Goal: Task Accomplishment & Management: Complete application form

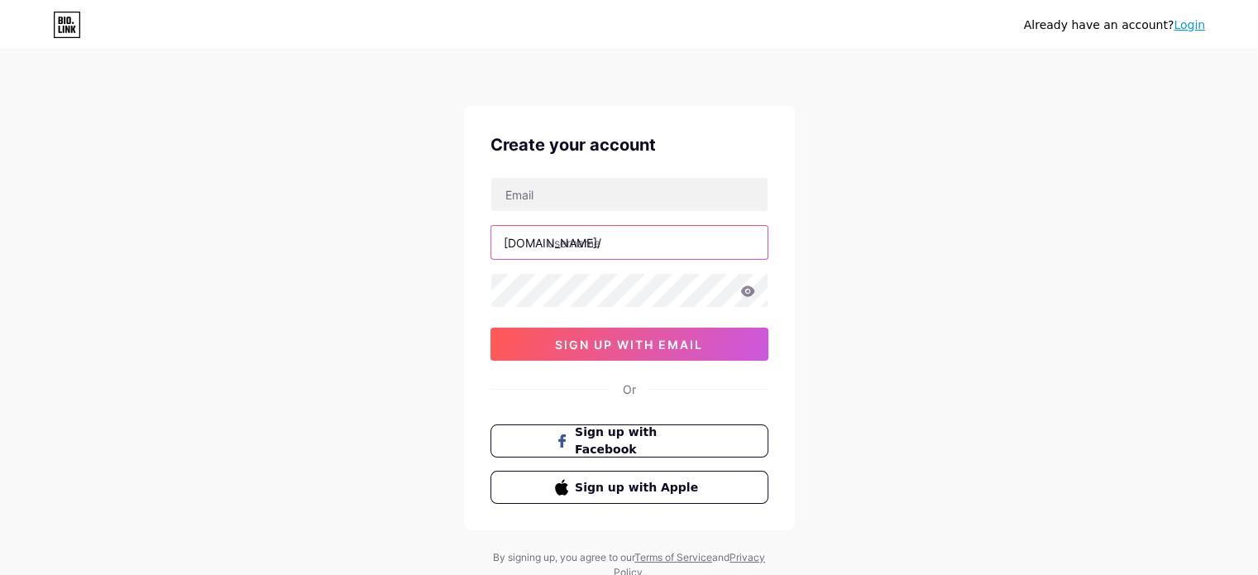
click at [602, 239] on input "text" at bounding box center [629, 242] width 276 height 33
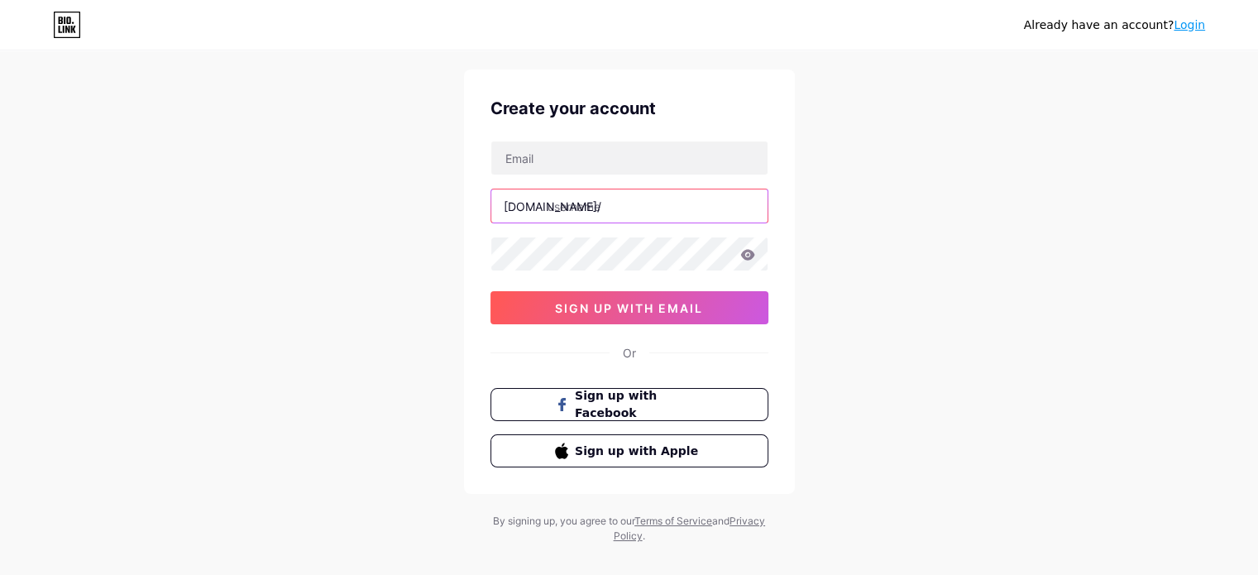
scroll to position [56, 0]
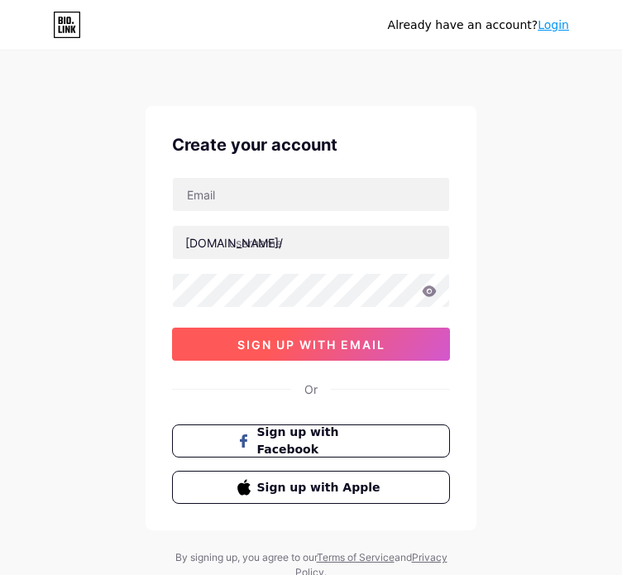
click at [251, 340] on span "sign up with email" at bounding box center [311, 345] width 148 height 14
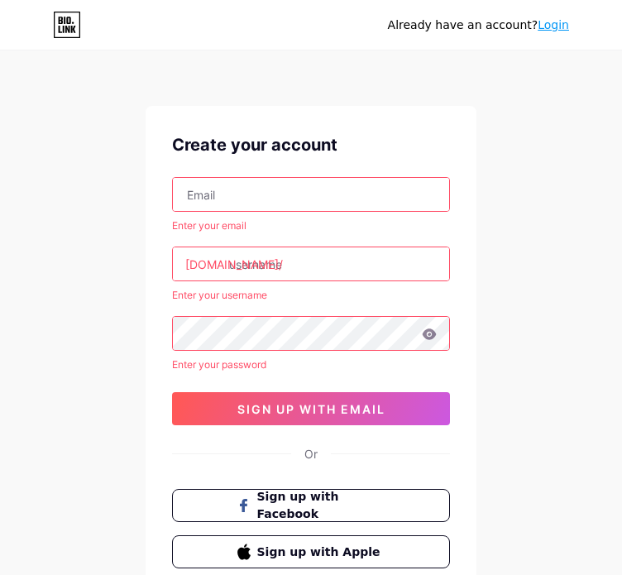
click at [235, 203] on input "text" at bounding box center [311, 194] width 276 height 33
click at [211, 194] on input "text" at bounding box center [311, 194] width 276 height 33
click at [330, 271] on input "text" at bounding box center [311, 263] width 276 height 33
click at [240, 198] on input "text" at bounding box center [311, 194] width 276 height 33
click at [274, 184] on input "text" at bounding box center [311, 194] width 276 height 33
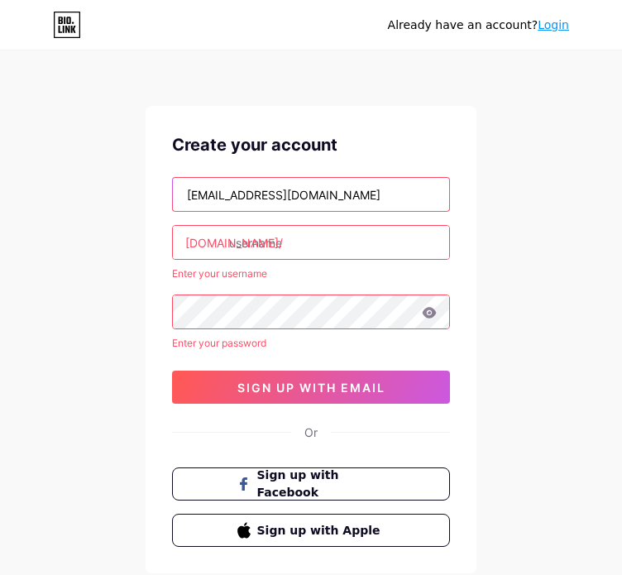
type input "waszaedukids@gmail.com"
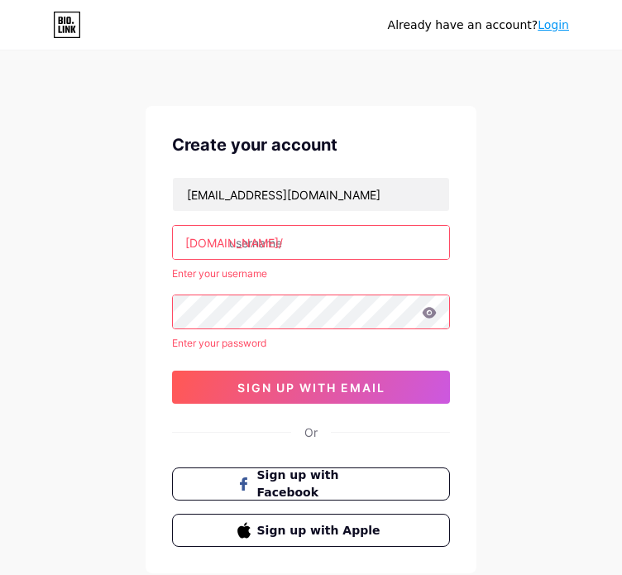
click at [292, 240] on input "text" at bounding box center [311, 242] width 276 height 33
click at [265, 223] on div "waszaedukids@gmail.com bio.link/ Enter your username Enter your password sign u…" at bounding box center [311, 290] width 278 height 227
click at [245, 247] on input "text" at bounding box center [311, 242] width 276 height 33
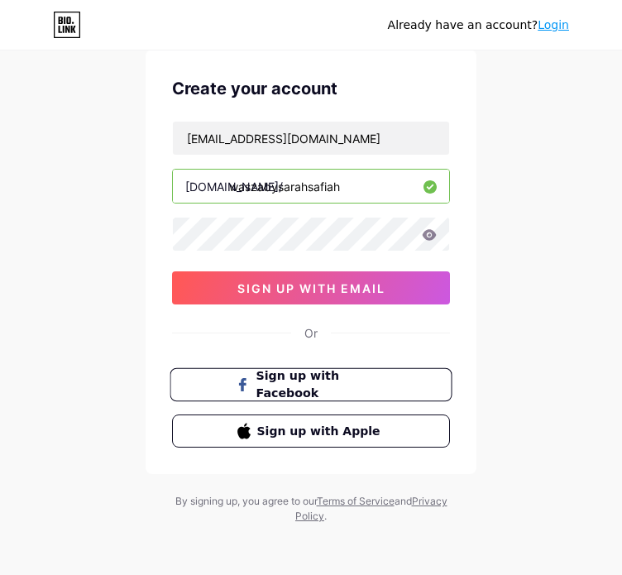
scroll to position [56, 0]
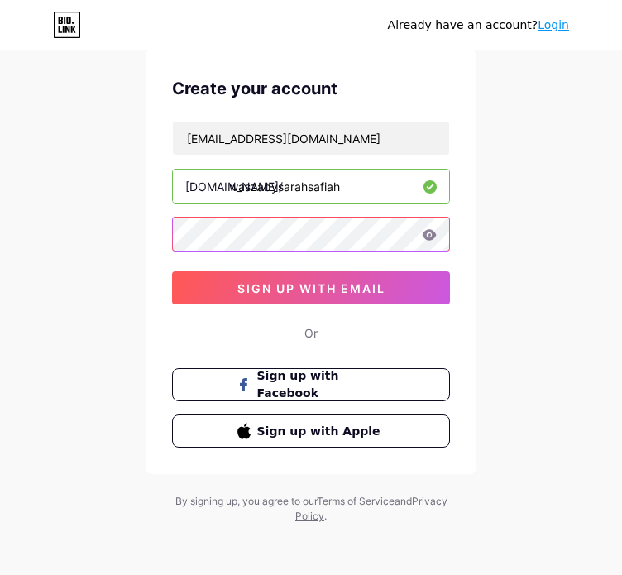
click at [86, 228] on div "Already have an account? Login Create your account waszaedukids@gmail.com bio.l…" at bounding box center [311, 260] width 622 height 633
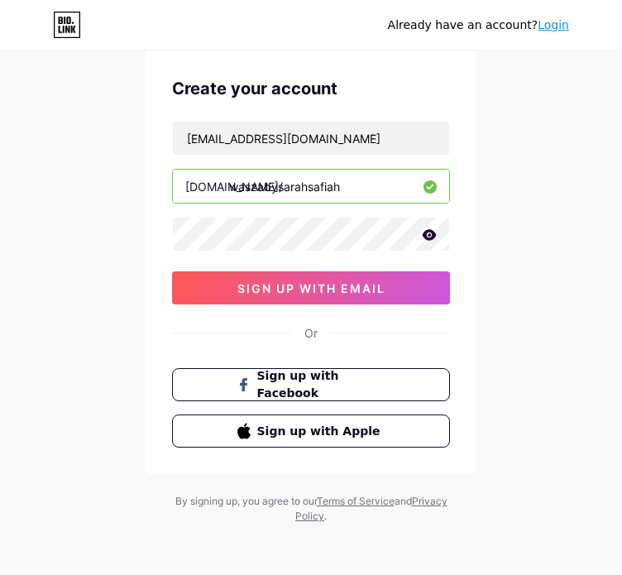
click at [429, 234] on icon at bounding box center [430, 234] width 14 height 11
click at [429, 234] on icon at bounding box center [429, 236] width 14 height 12
click at [546, 252] on div "Already have an account? Login Create your account waszaedukids@gmail.com bio.l…" at bounding box center [311, 260] width 622 height 633
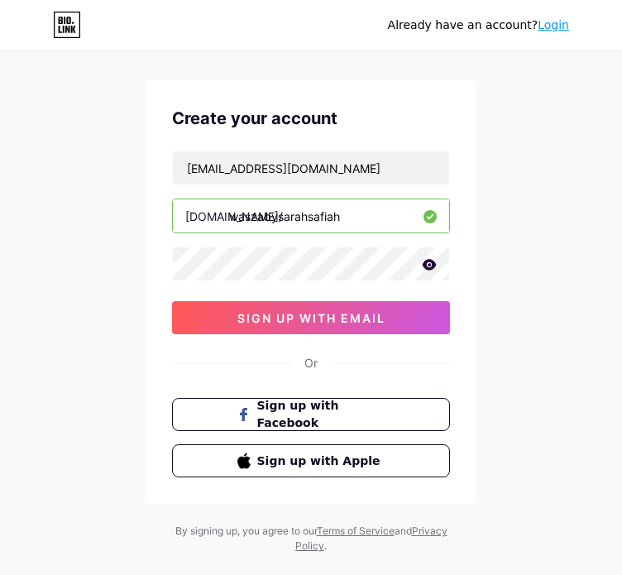
scroll to position [0, 0]
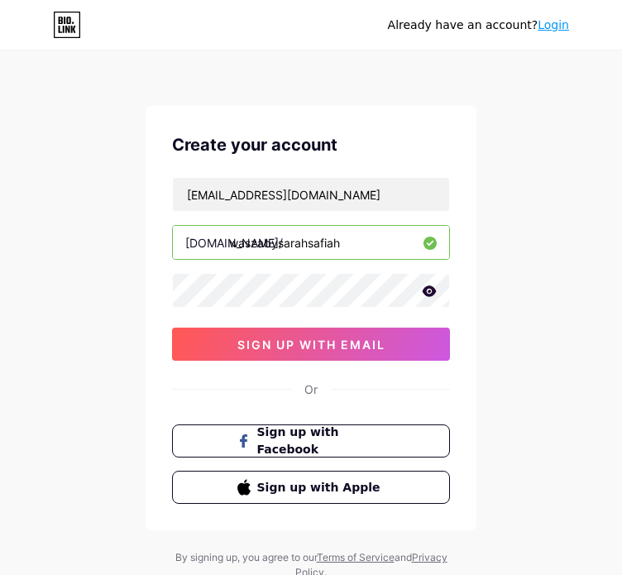
click at [431, 293] on icon at bounding box center [430, 290] width 14 height 11
click at [307, 245] on input "waszabysarahsafiah" at bounding box center [311, 242] width 276 height 33
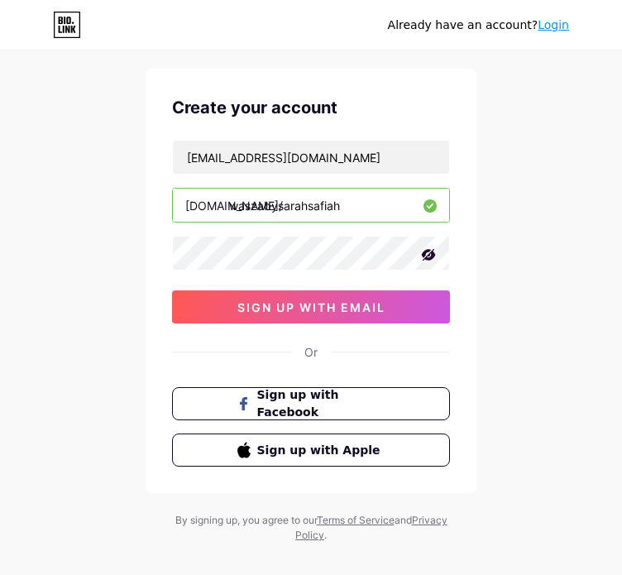
scroll to position [56, 0]
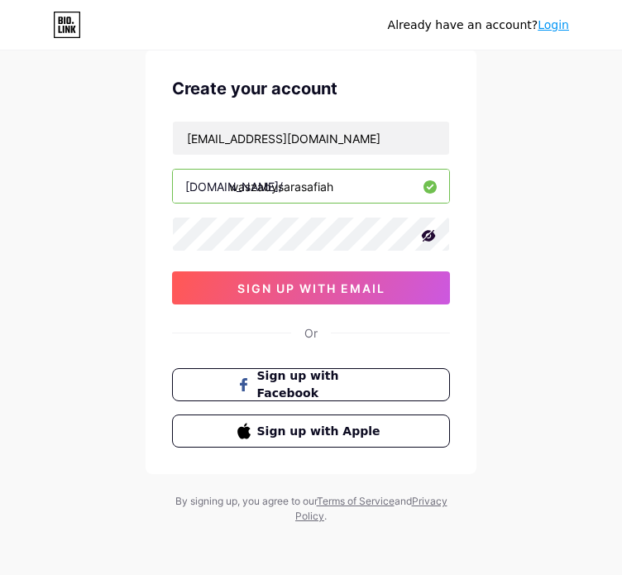
type input "waszabysarahsafiah"
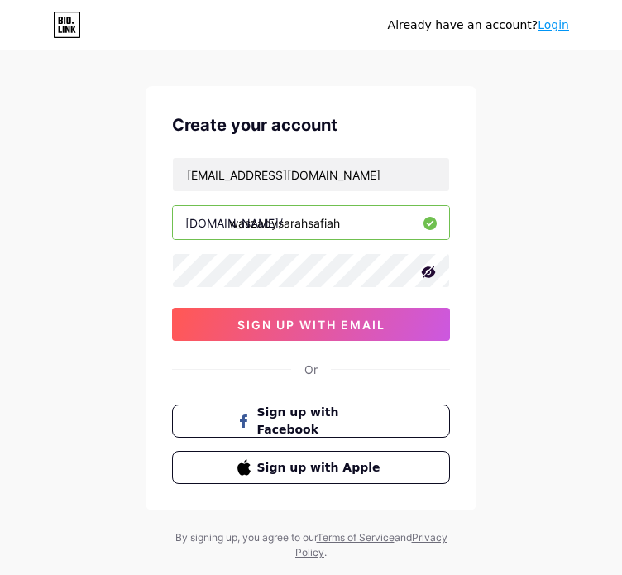
scroll to position [0, 0]
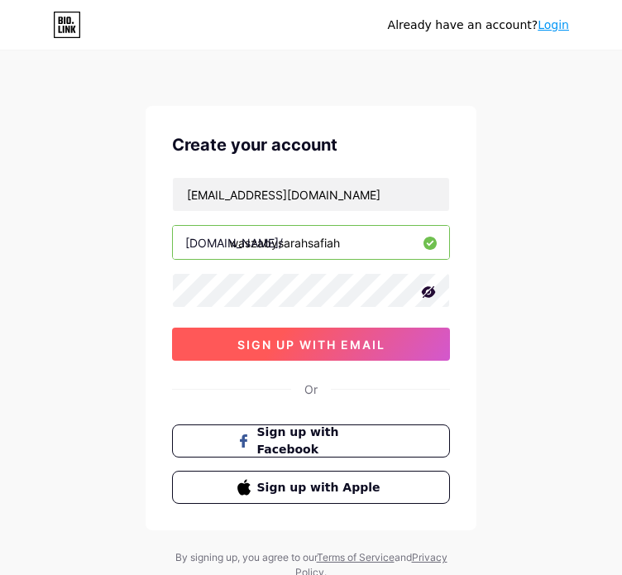
click at [329, 341] on span "sign up with email" at bounding box center [311, 345] width 148 height 14
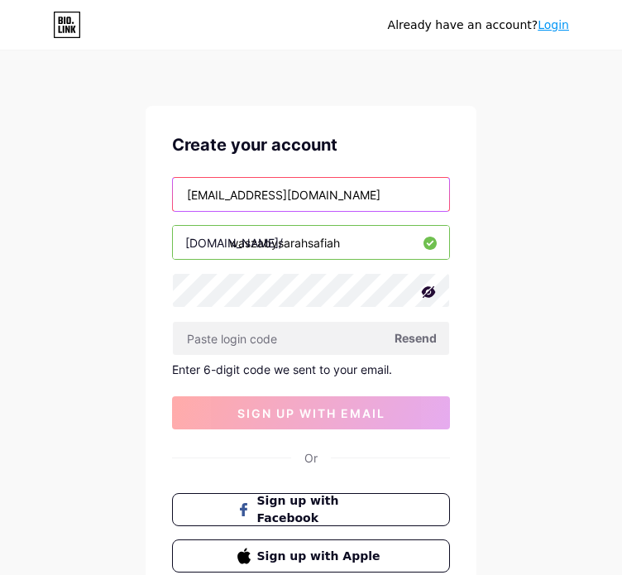
click at [352, 208] on input "waszaedukids@gmail.com" at bounding box center [311, 194] width 276 height 33
drag, startPoint x: 350, startPoint y: 196, endPoint x: 156, endPoint y: 193, distance: 193.6
click at [156, 193] on div "Create your account waszaedukids@gmail.com bio.link/ waszabysarahsafiah Resend …" at bounding box center [311, 352] width 331 height 493
type input "[EMAIL_ADDRESS][DOMAIN_NAME]"
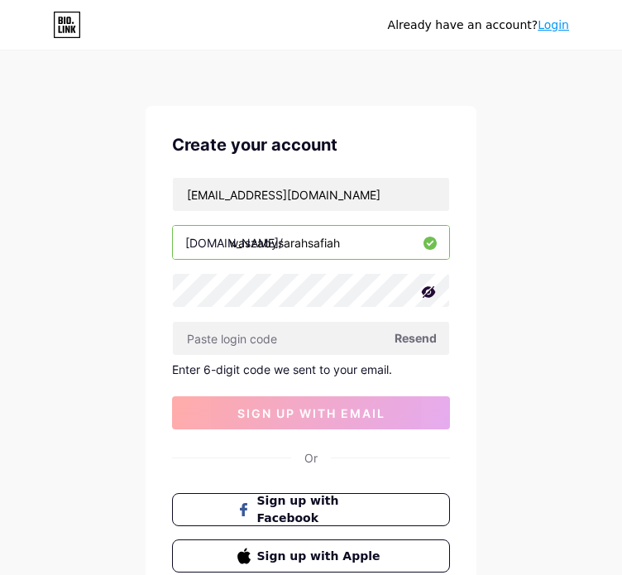
click at [405, 340] on span "Resend" at bounding box center [416, 337] width 42 height 17
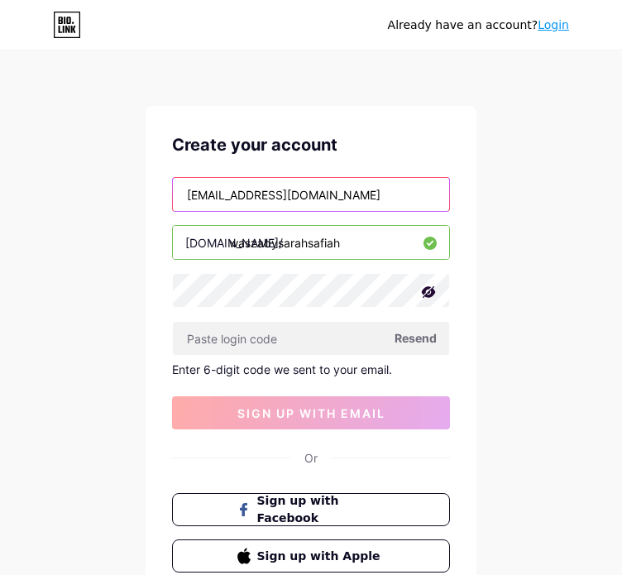
click at [315, 197] on input "[EMAIL_ADDRESS][DOMAIN_NAME]" at bounding box center [311, 194] width 276 height 33
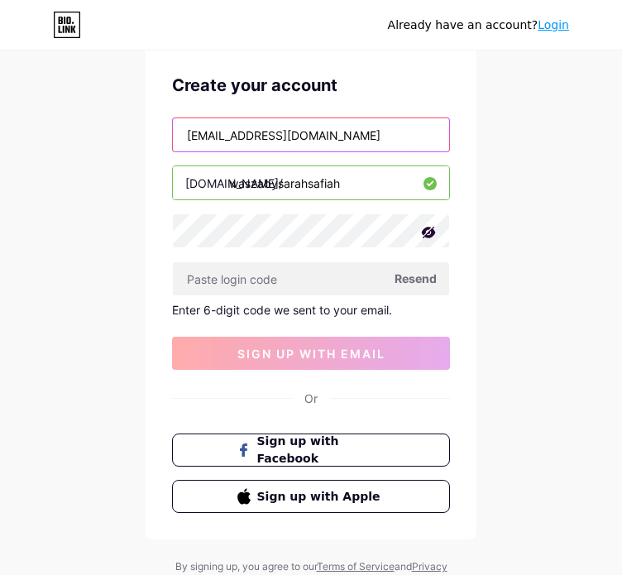
scroll to position [125, 0]
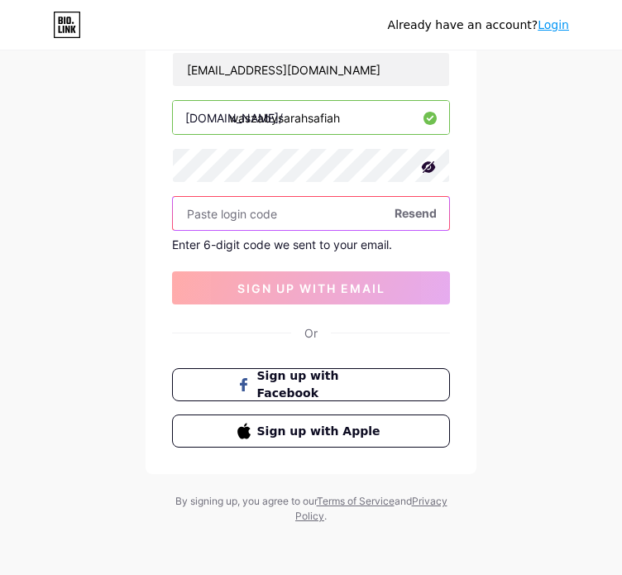
click at [301, 214] on input "text" at bounding box center [311, 213] width 276 height 33
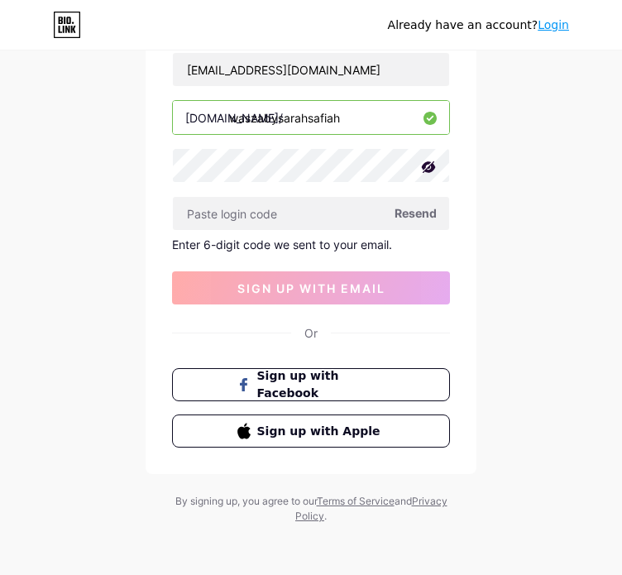
click at [430, 208] on span "Resend" at bounding box center [416, 212] width 42 height 17
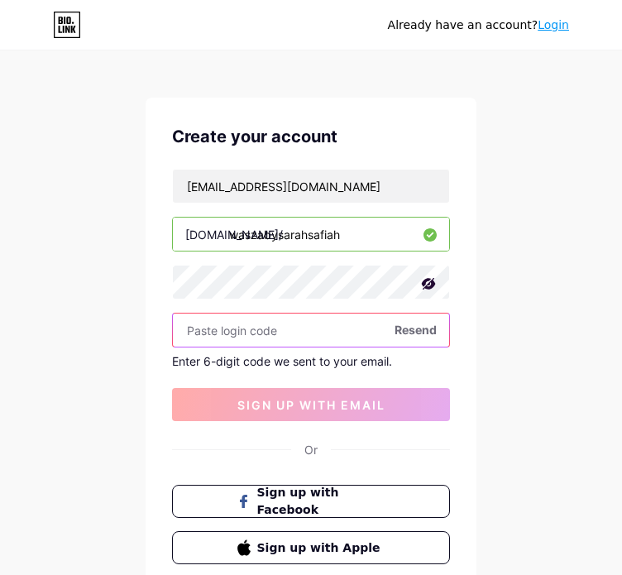
scroll to position [0, 0]
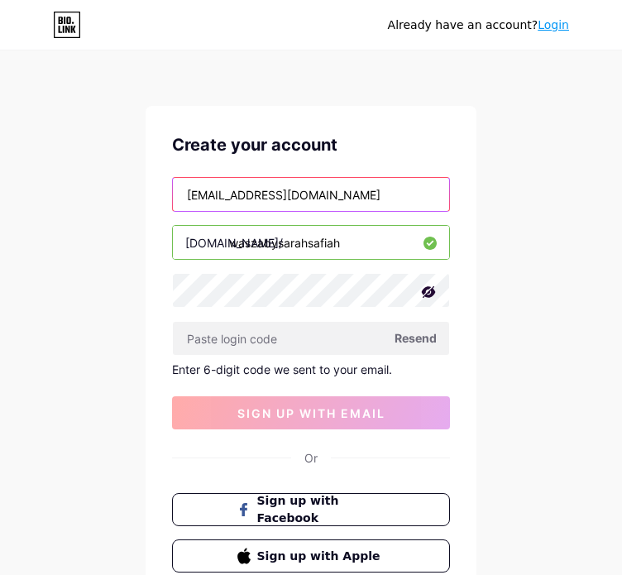
click at [338, 195] on input "[EMAIL_ADDRESS][DOMAIN_NAME]" at bounding box center [311, 194] width 276 height 33
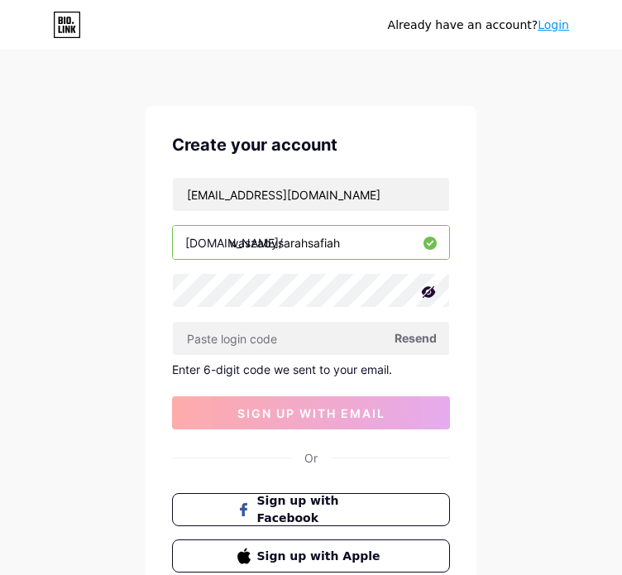
click at [326, 242] on input "waszabysarahsafiah" at bounding box center [311, 242] width 276 height 33
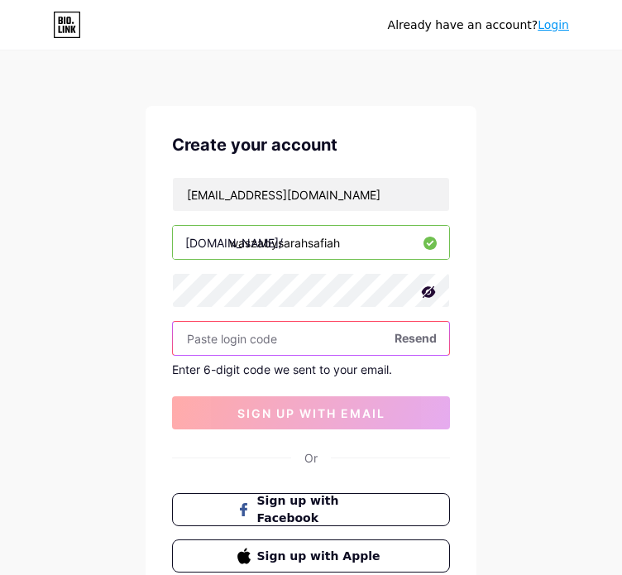
click at [358, 333] on input "text" at bounding box center [311, 338] width 276 height 33
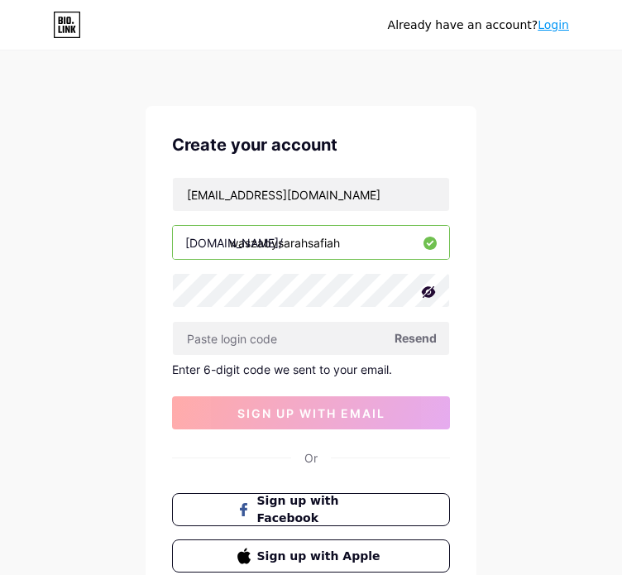
click at [529, 68] on div "Already have an account? Login Create your account ssafiah11@gmail.com bio.link…" at bounding box center [311, 351] width 622 height 702
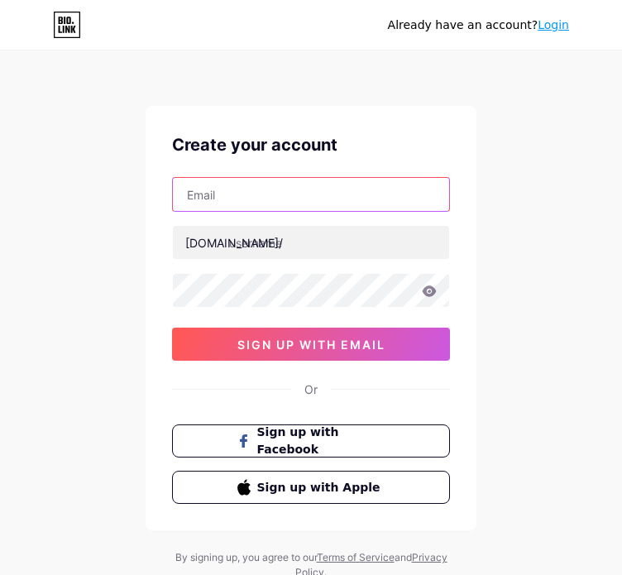
click at [302, 199] on input "text" at bounding box center [311, 194] width 276 height 33
type input "[EMAIL_ADDRESS][DOMAIN_NAME]"
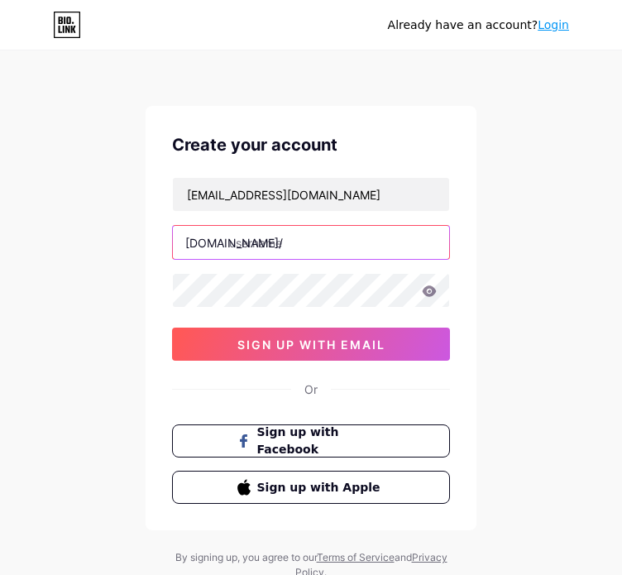
click at [328, 254] on input "text" at bounding box center [311, 242] width 276 height 33
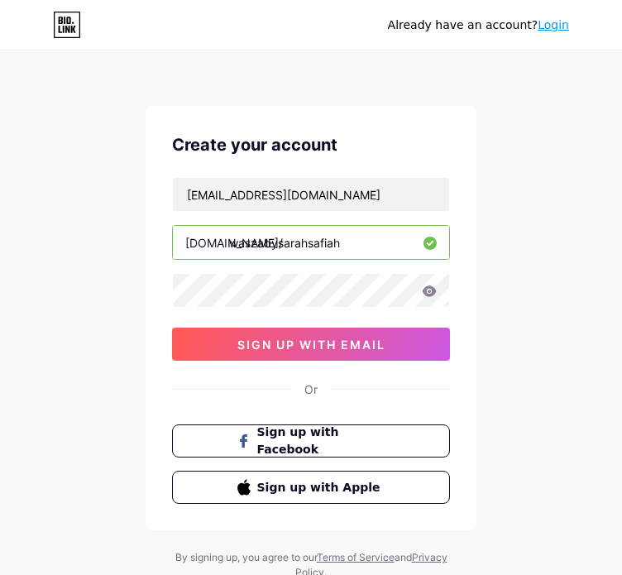
type input "waszabysarahsafiah"
click at [434, 291] on icon at bounding box center [430, 290] width 14 height 11
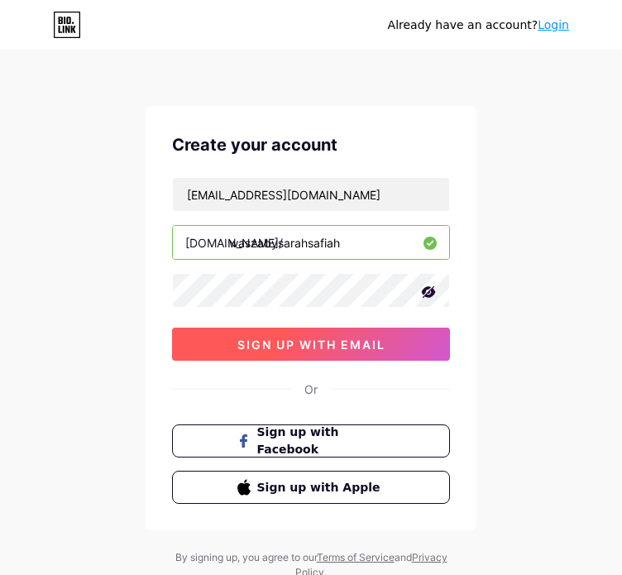
click at [341, 347] on span "sign up with email" at bounding box center [311, 345] width 148 height 14
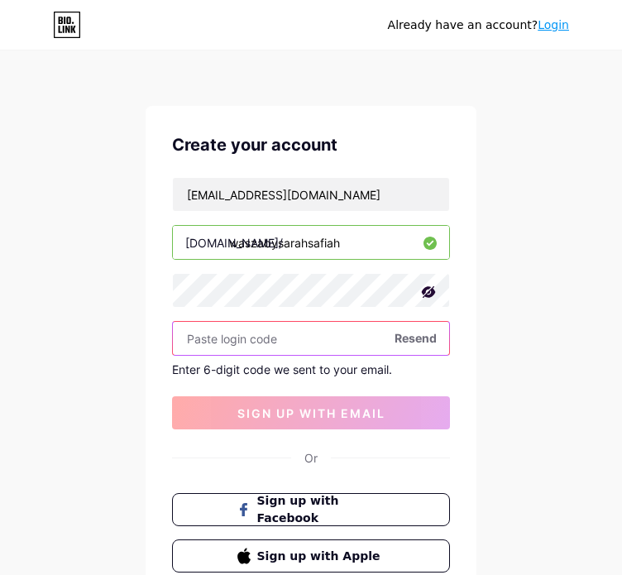
click at [410, 347] on input "text" at bounding box center [311, 338] width 276 height 33
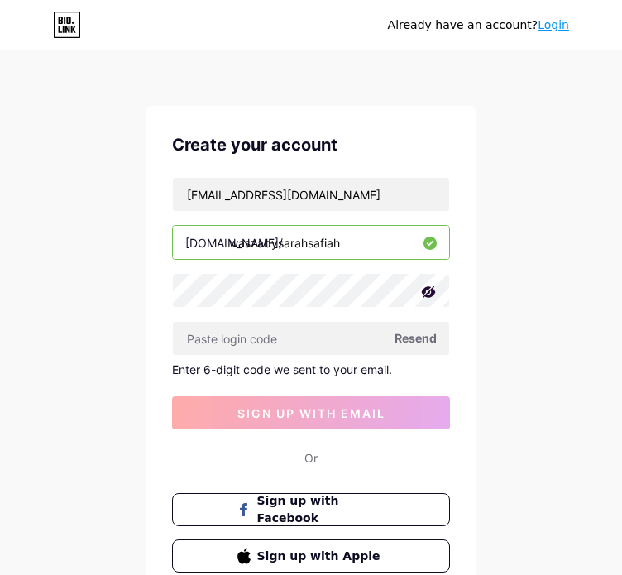
click at [412, 341] on span "Resend" at bounding box center [416, 337] width 42 height 17
click at [430, 341] on span "Resend" at bounding box center [416, 337] width 42 height 17
